Goal: Find specific page/section: Find specific page/section

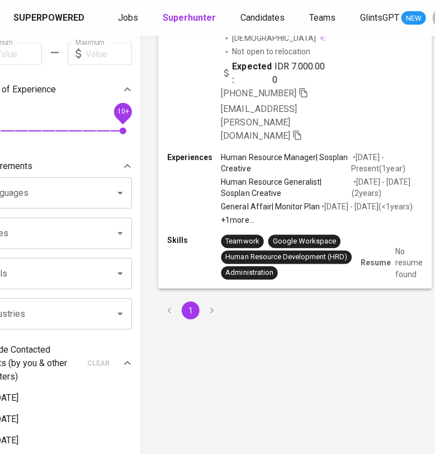
scroll to position [0, 45]
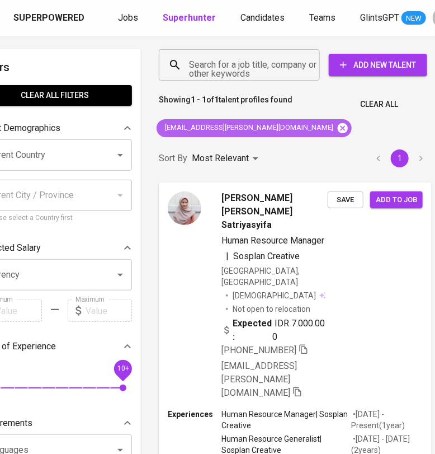
click at [338, 124] on icon at bounding box center [343, 128] width 10 height 10
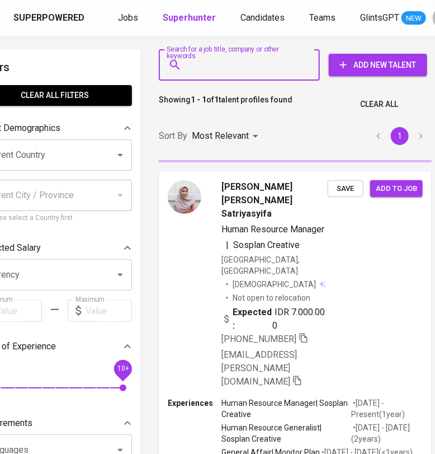
click at [243, 62] on input "Search for a job title, company or other keywords" at bounding box center [242, 64] width 112 height 21
paste input "[EMAIL_ADDRESS][DOMAIN_NAME]"
type input "[EMAIL_ADDRESS][DOMAIN_NAME]"
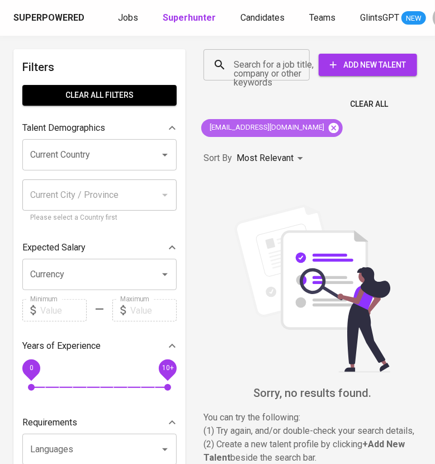
click at [328, 128] on icon at bounding box center [334, 128] width 12 height 12
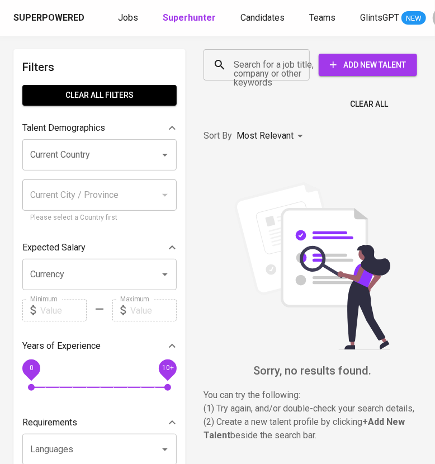
click at [253, 64] on input "Search for a job title, company or other keywords" at bounding box center [259, 64] width 57 height 21
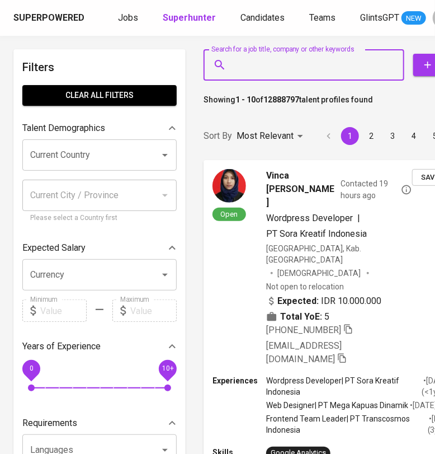
paste input "[EMAIL_ADDRESS][DOMAIN_NAME]"
type input "[EMAIL_ADDRESS][DOMAIN_NAME]"
